Goal: Navigation & Orientation: Find specific page/section

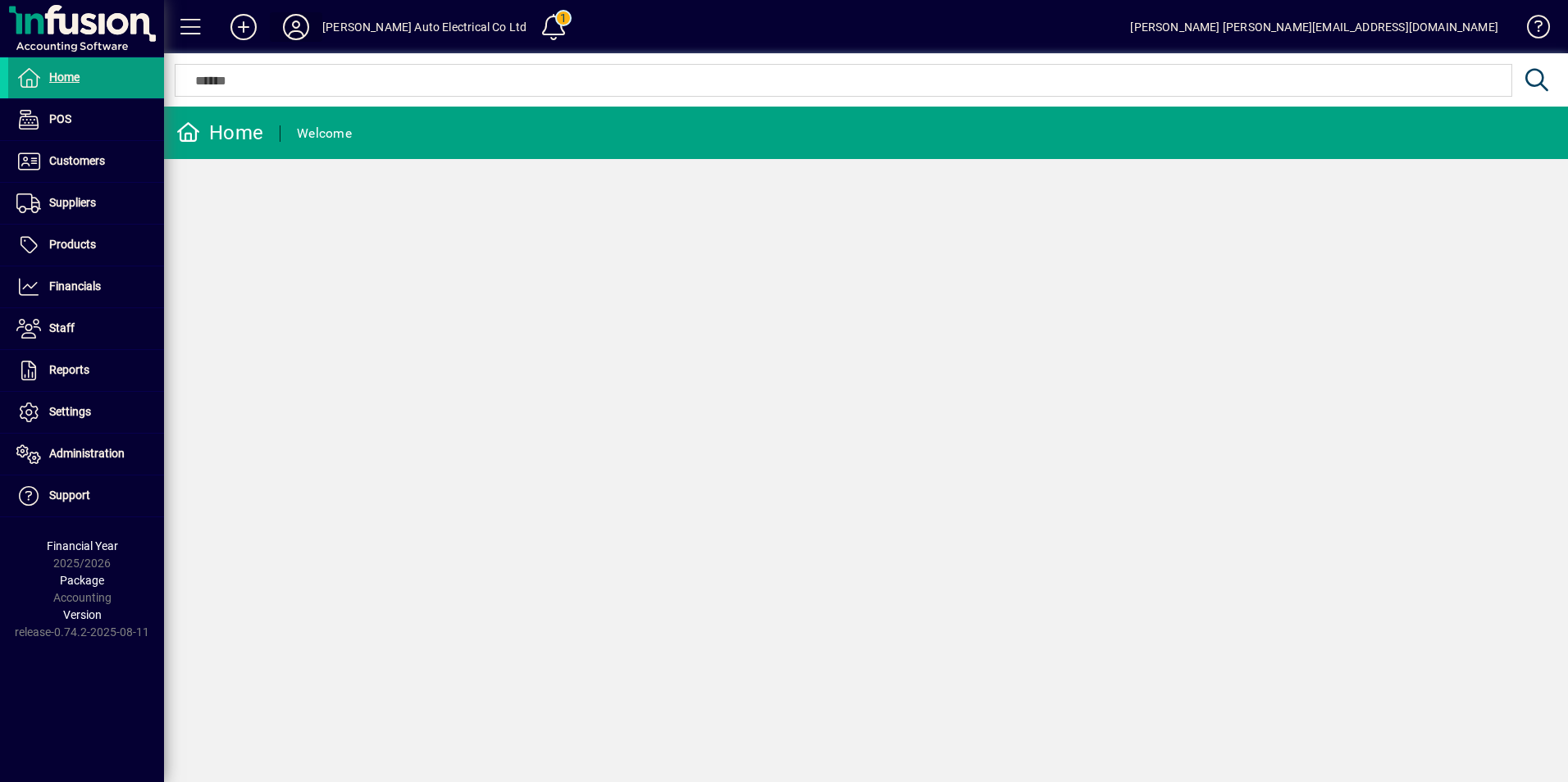
click at [300, 19] on icon at bounding box center [296, 27] width 32 height 27
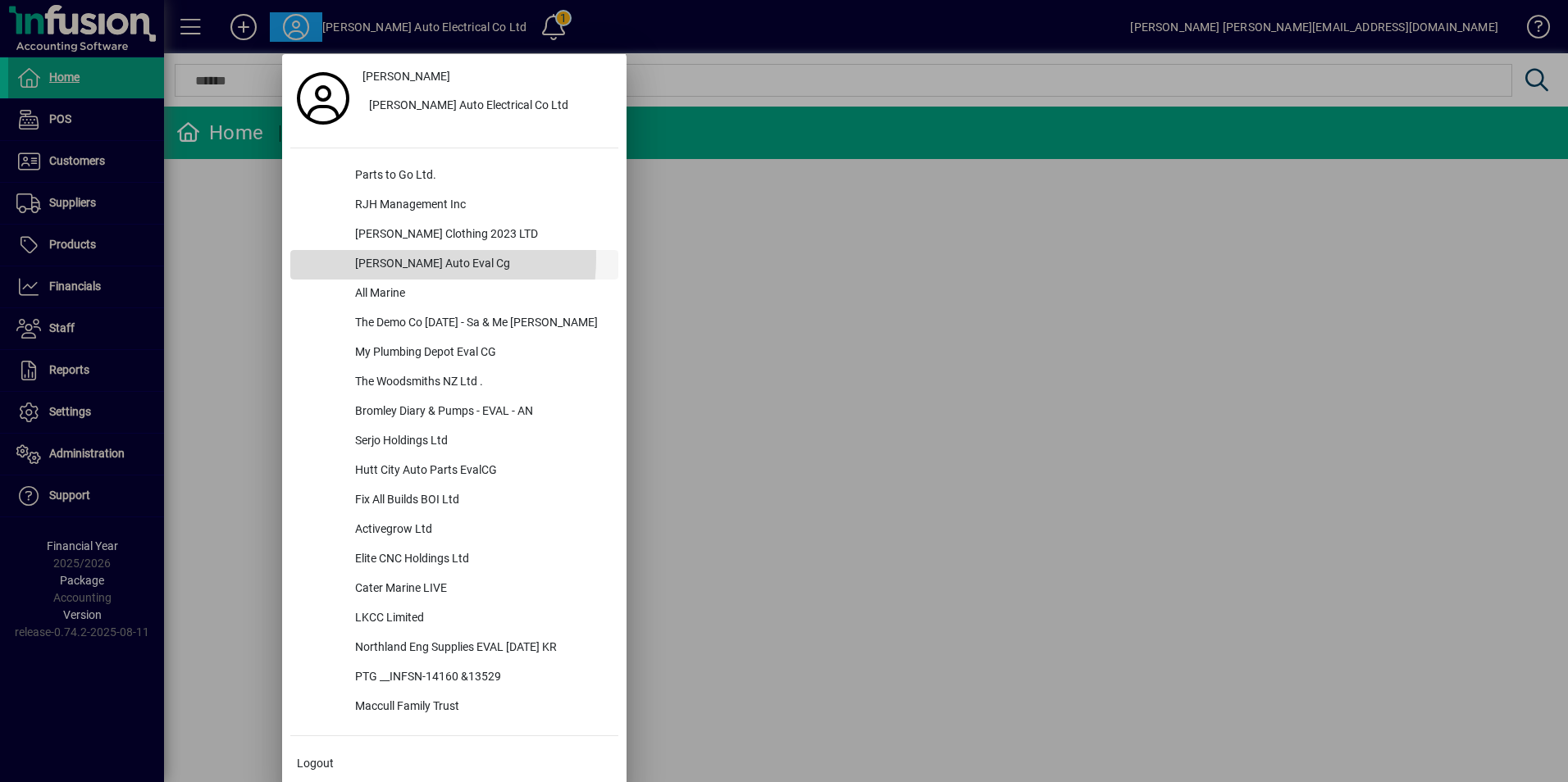
click at [376, 257] on div "[PERSON_NAME] Auto Eval Cg" at bounding box center [479, 265] width 276 height 29
